Goal: Information Seeking & Learning: Learn about a topic

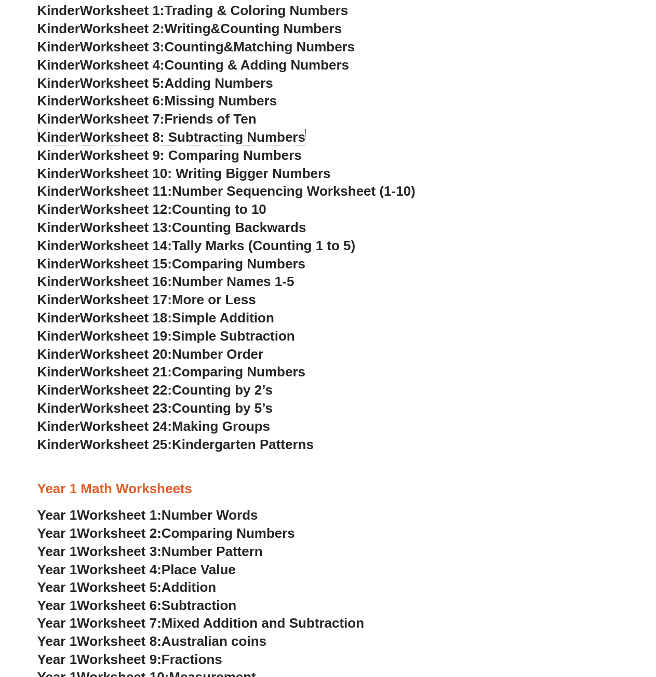
scroll to position [346, 0]
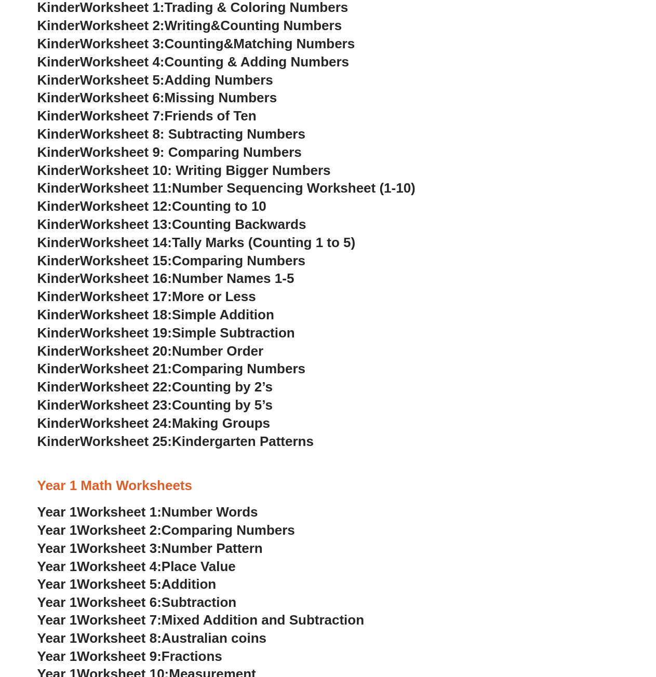
drag, startPoint x: 324, startPoint y: 192, endPoint x: 293, endPoint y: 185, distance: 31.9
drag, startPoint x: 293, startPoint y: 185, endPoint x: 230, endPoint y: 207, distance: 66.5
drag, startPoint x: 230, startPoint y: 207, endPoint x: 415, endPoint y: 172, distance: 187.5
click at [415, 172] on h3 "Kinder Worksheet 10: Writing Bigger Numbers" at bounding box center [327, 171] width 581 height 18
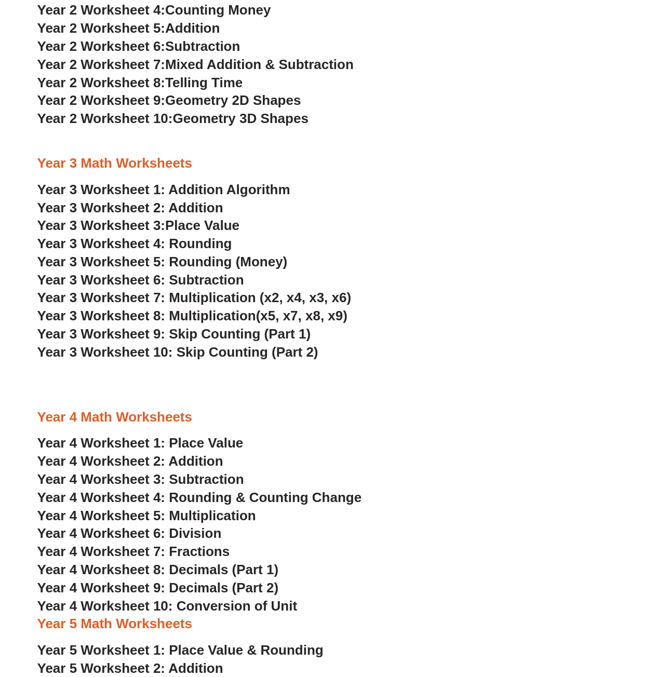
scroll to position [1211, 0]
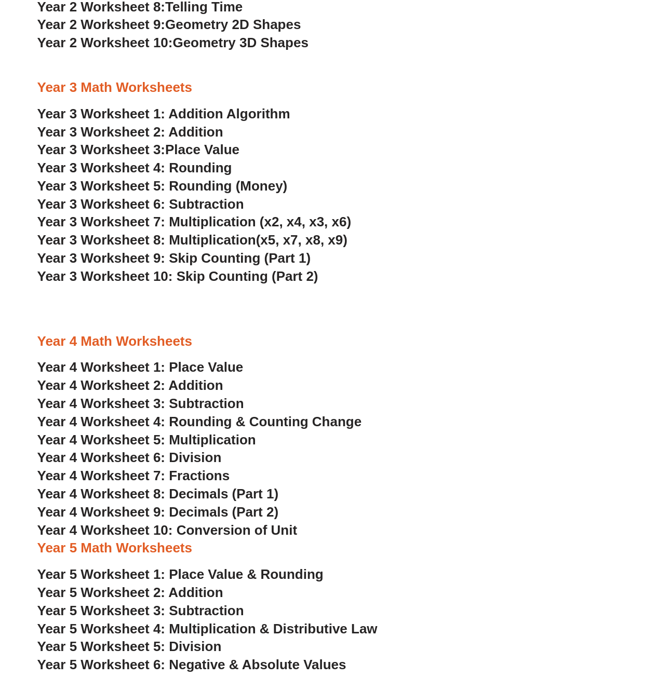
click at [454, 345] on h3 "Year 4 Math Worksheets" at bounding box center [327, 342] width 581 height 18
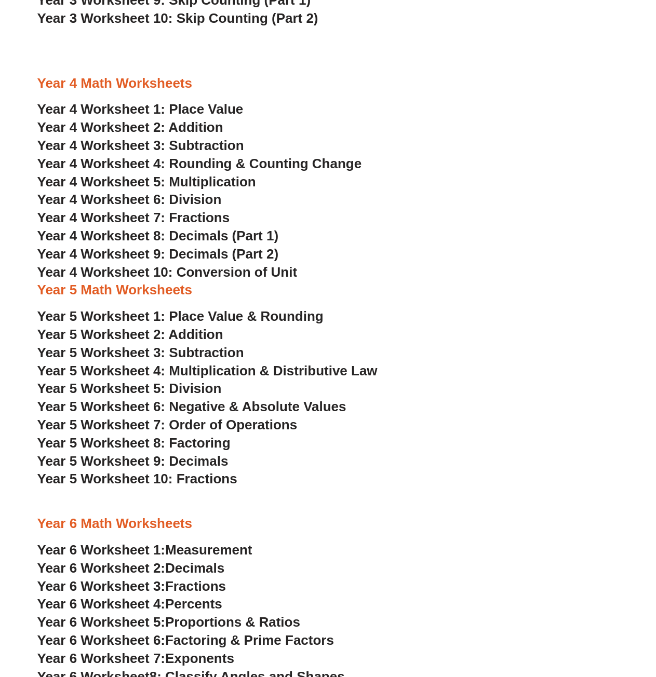
scroll to position [1471, 0]
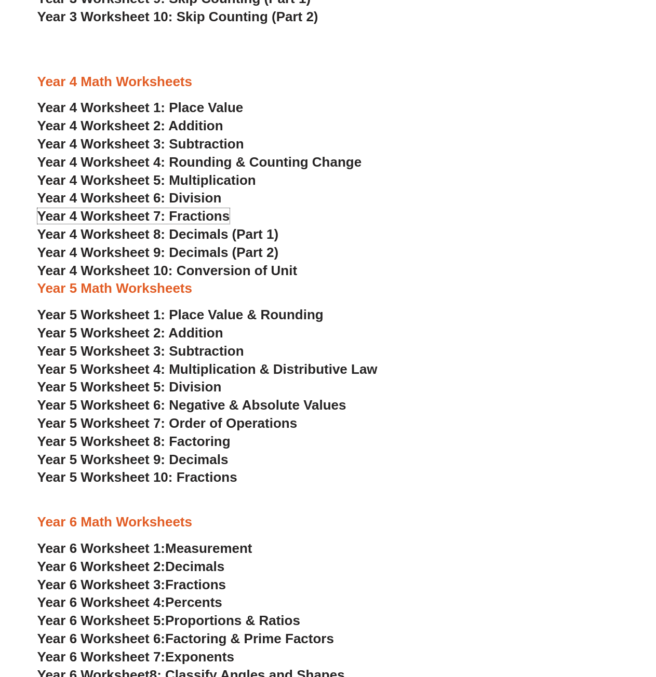
drag, startPoint x: 213, startPoint y: 216, endPoint x: 201, endPoint y: 228, distance: 16.9
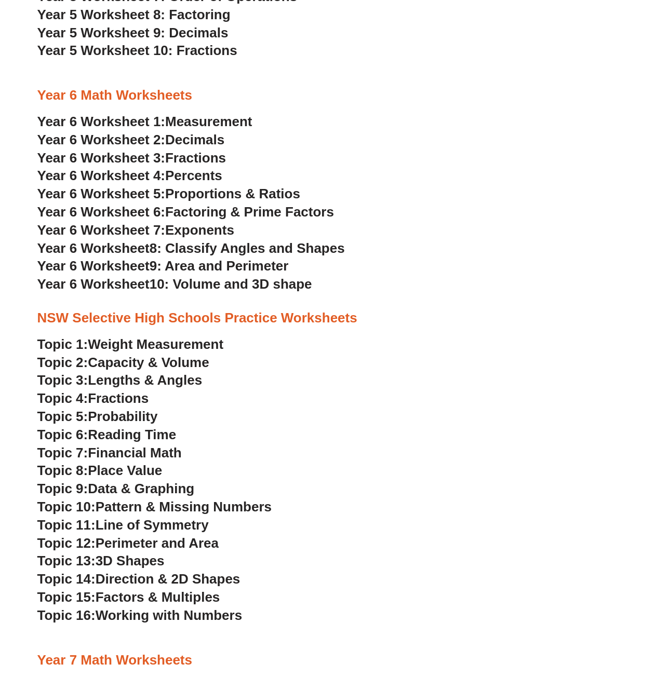
scroll to position [1903, 0]
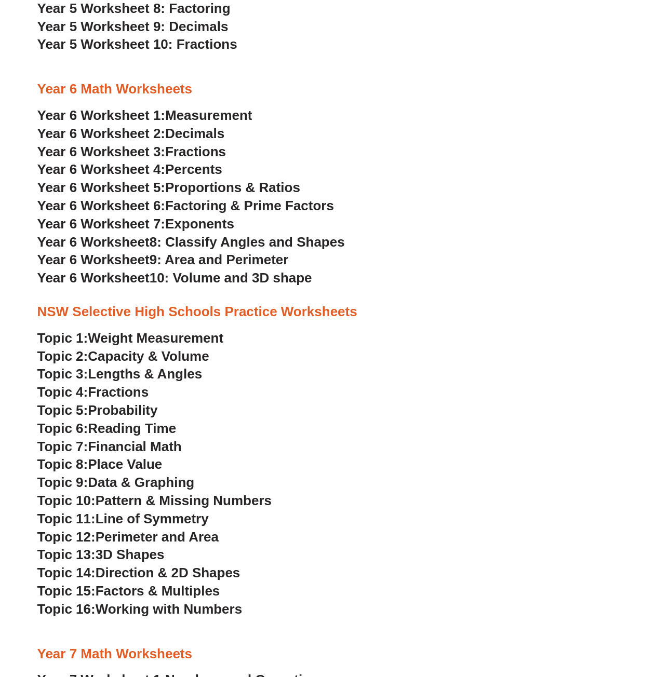
click at [446, 340] on h3 "Topic 1: Weight Measurement" at bounding box center [327, 339] width 581 height 18
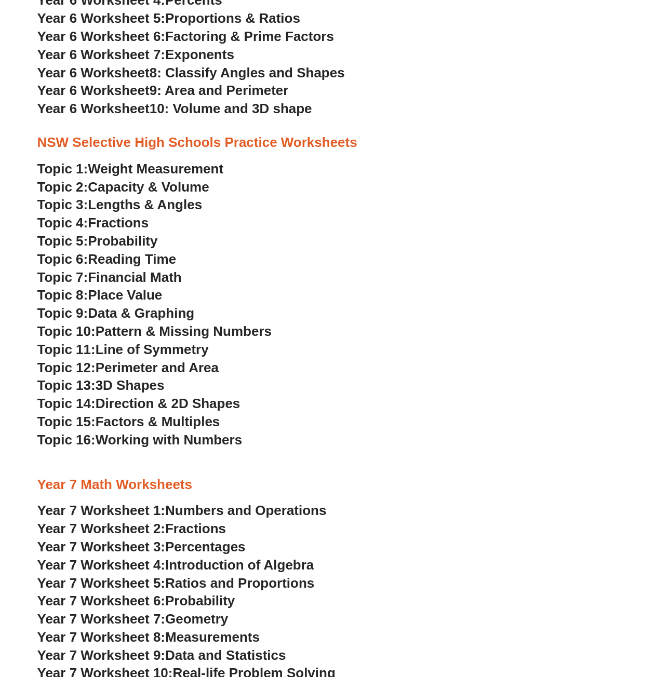
scroll to position [2076, 0]
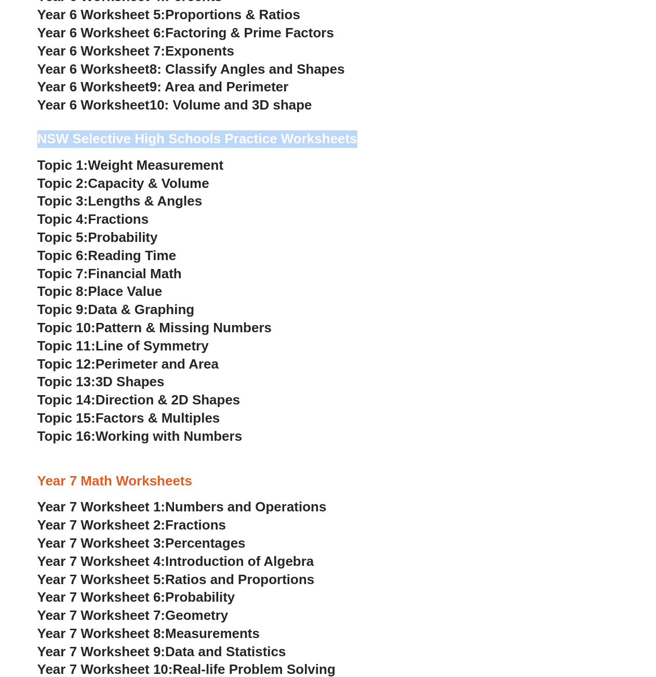
drag, startPoint x: 369, startPoint y: 141, endPoint x: 34, endPoint y: 142, distance: 334.8
click at [34, 142] on div "NSW Selective High Schools Practice Worksheets Topic 1: Weight Measurement Topi…" at bounding box center [328, 643] width 592 height 1048
copy h3 "NSW Selective High Schools Practice Worksheets"
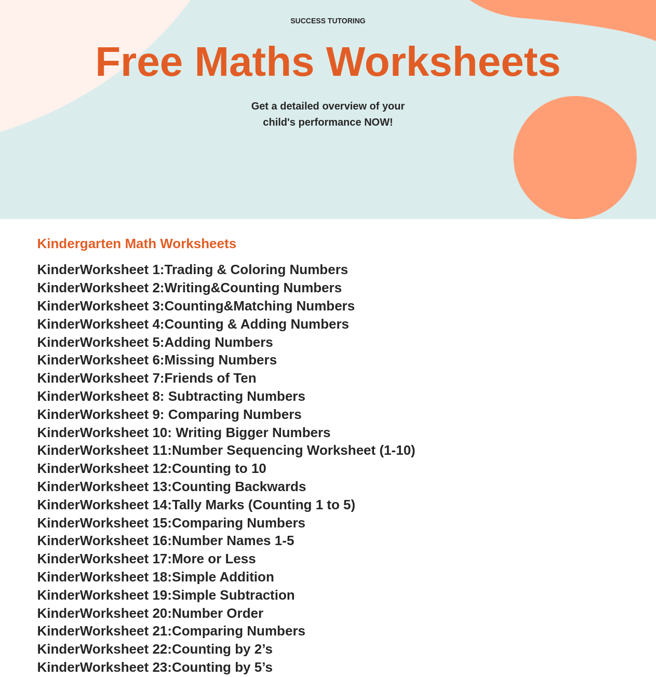
scroll to position [0, 0]
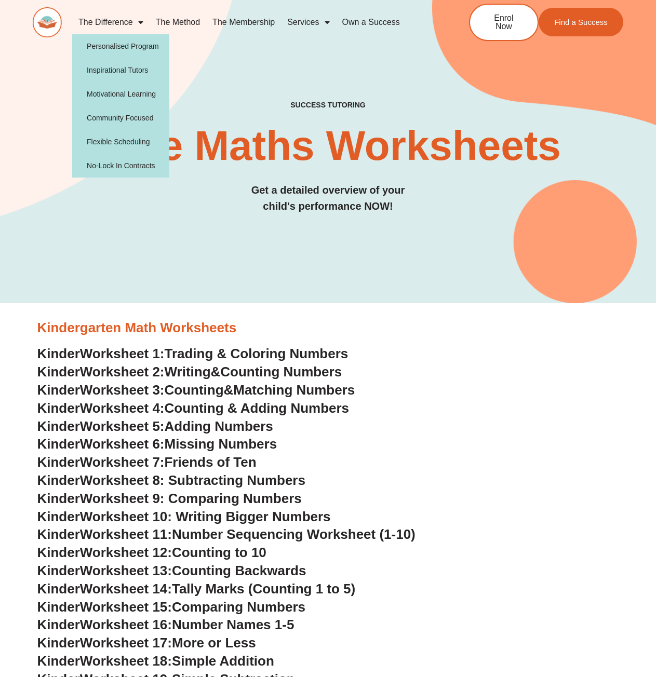
click at [53, 19] on img at bounding box center [47, 22] width 29 height 30
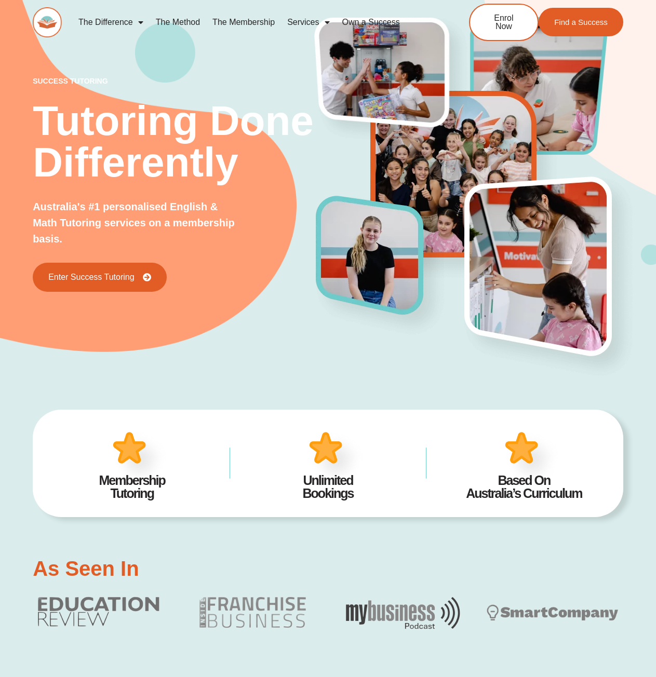
click at [142, 19] on span "Menu" at bounding box center [138, 22] width 10 height 19
click at [135, 19] on span "Menu" at bounding box center [138, 22] width 10 height 19
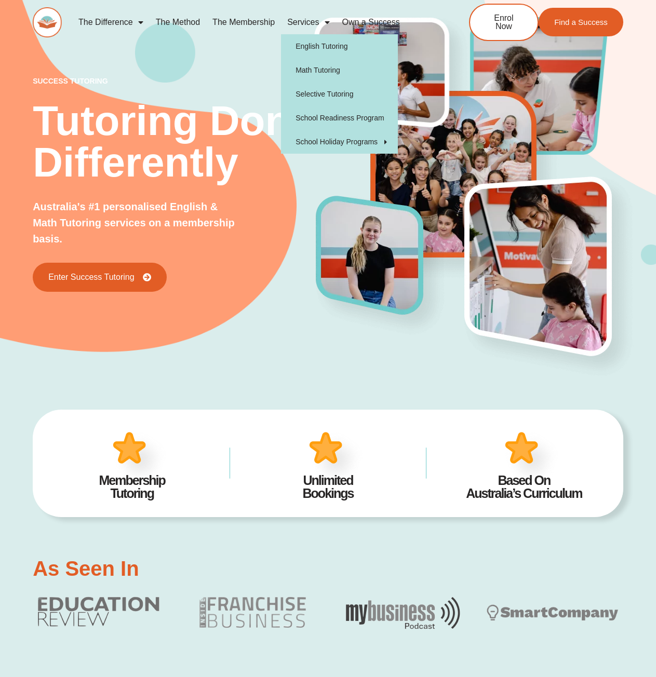
click at [315, 19] on link "Services" at bounding box center [308, 22] width 55 height 24
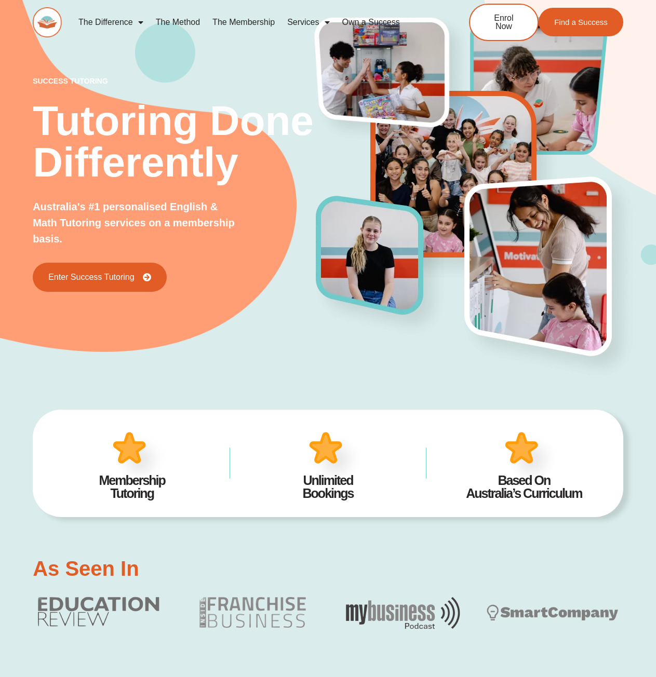
click at [313, 20] on link "Services" at bounding box center [308, 22] width 55 height 24
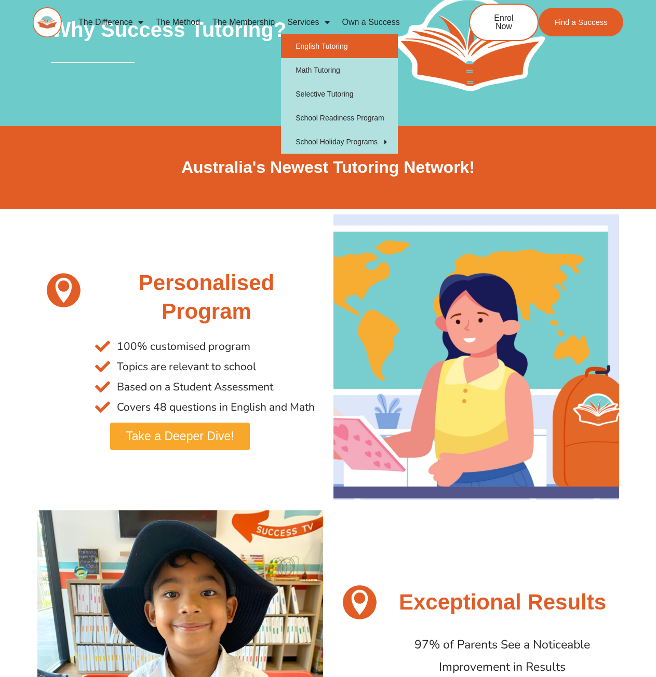
click at [324, 40] on link "English Tutoring" at bounding box center [339, 46] width 117 height 24
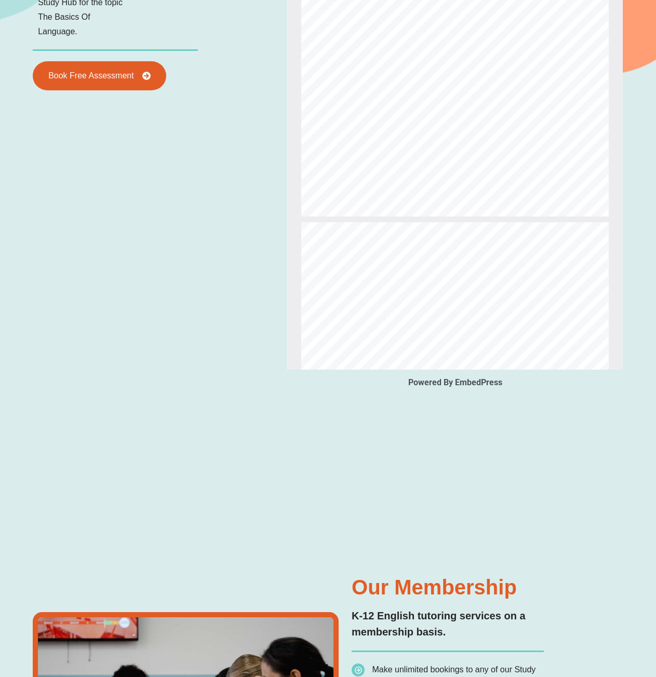
scroll to position [178, 0]
type input "*"
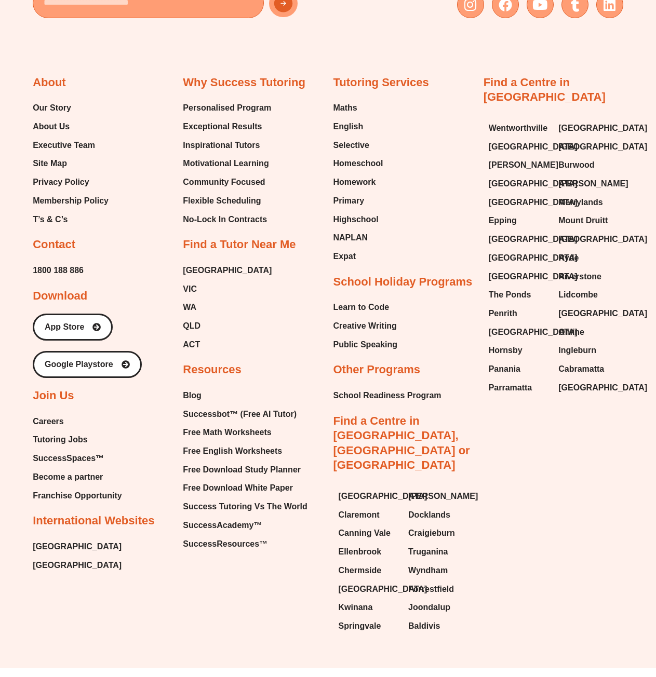
scroll to position [3715, 0]
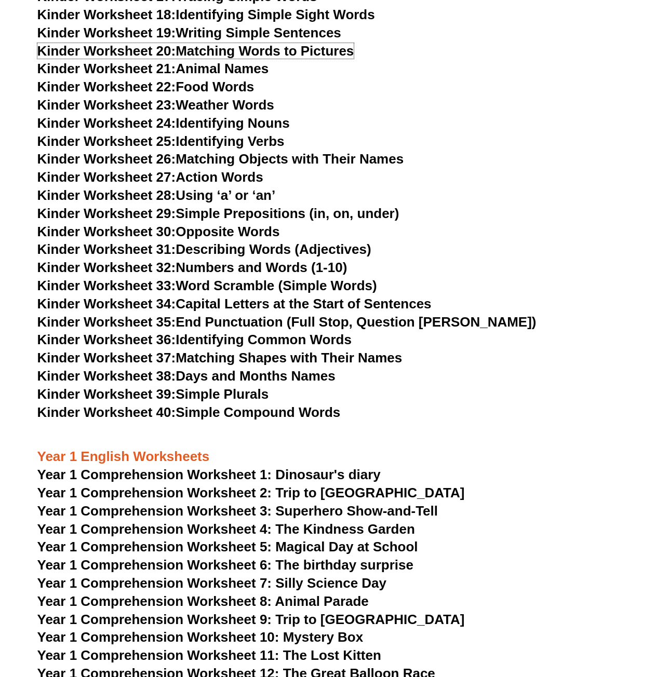
scroll to position [692, 0]
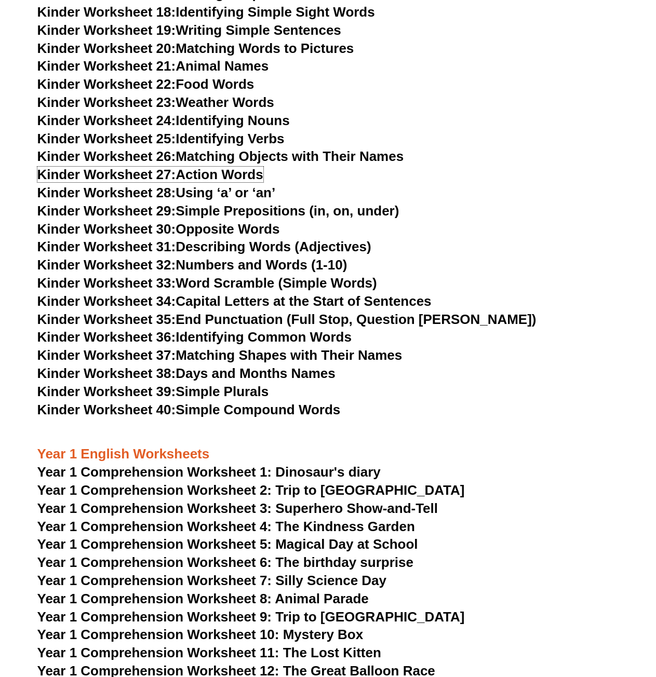
drag, startPoint x: 225, startPoint y: 176, endPoint x: 192, endPoint y: 201, distance: 42.3
drag, startPoint x: 192, startPoint y: 201, endPoint x: 194, endPoint y: 178, distance: 24.0
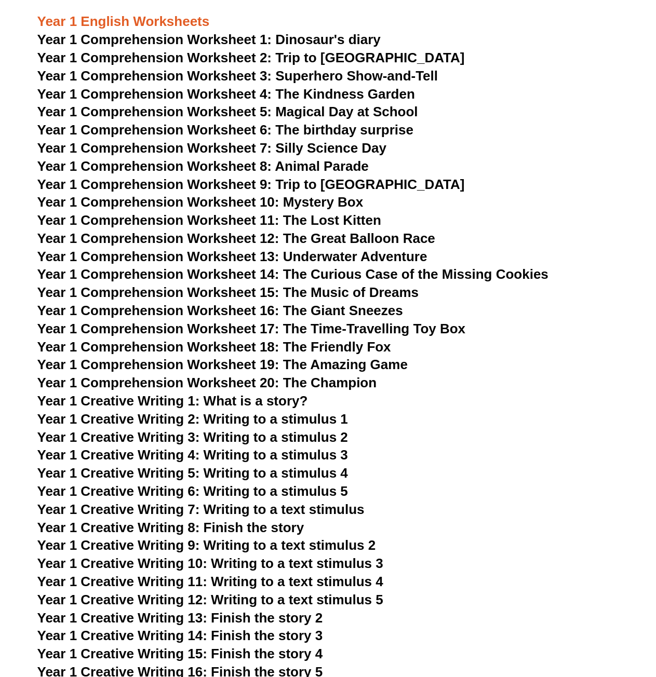
scroll to position [1125, 0]
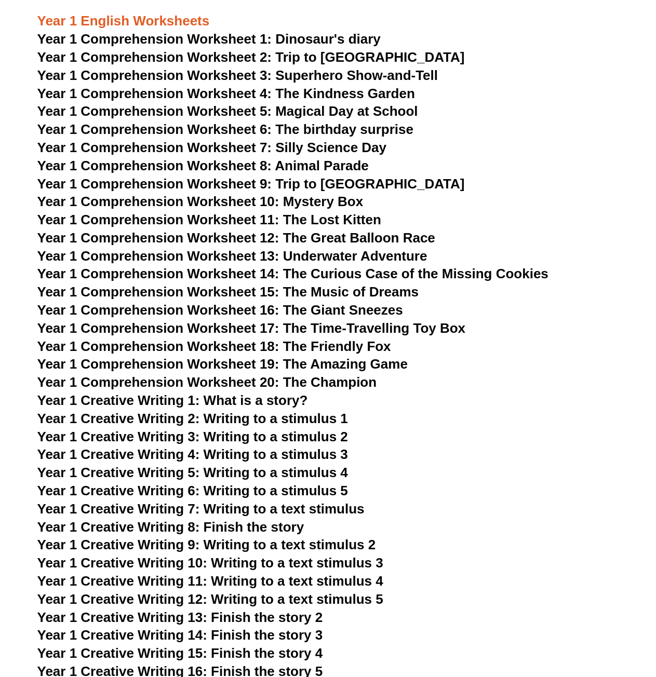
drag, startPoint x: 354, startPoint y: 49, endPoint x: 344, endPoint y: 58, distance: 13.6
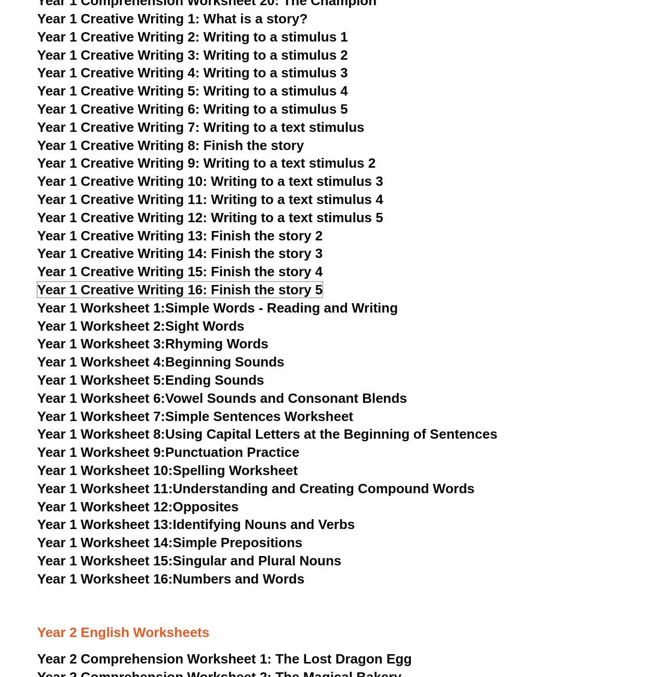
scroll to position [1557, 0]
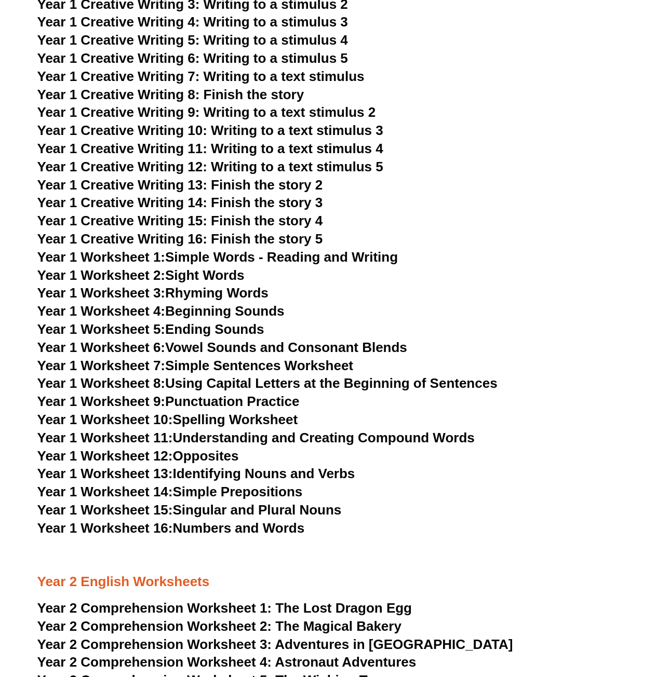
drag, startPoint x: 253, startPoint y: 523, endPoint x: 240, endPoint y: 526, distance: 13.3
click at [633, 154] on section "Kinder English Worksheets Kinder Worksheet 1: Identifying Uppercase and Lowerca…" at bounding box center [328, 67] width 656 height 2519
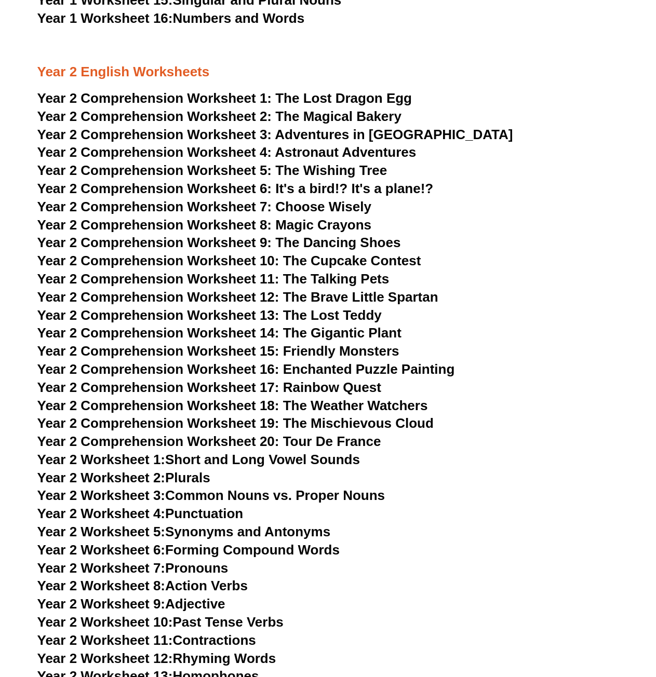
scroll to position [2076, 0]
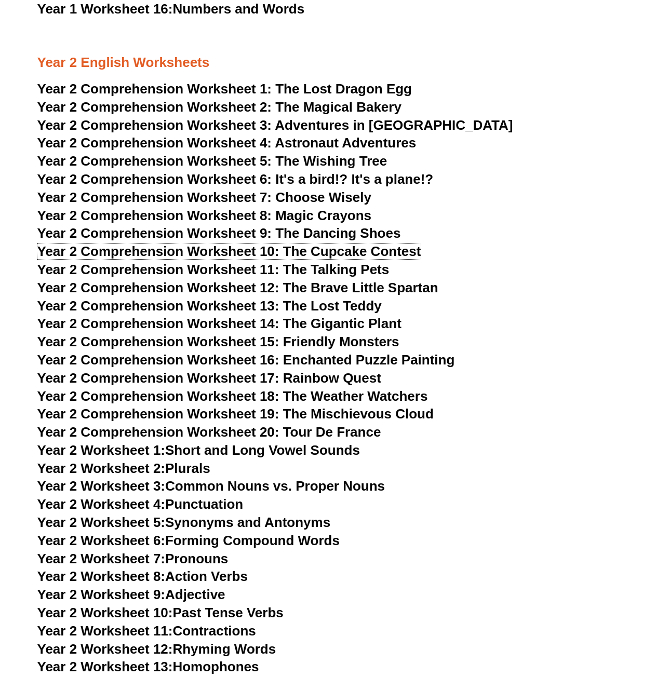
drag, startPoint x: 354, startPoint y: 251, endPoint x: 355, endPoint y: 262, distance: 10.4
drag, startPoint x: 355, startPoint y: 265, endPoint x: 346, endPoint y: 254, distance: 14.4
